Goal: Task Accomplishment & Management: Manage account settings

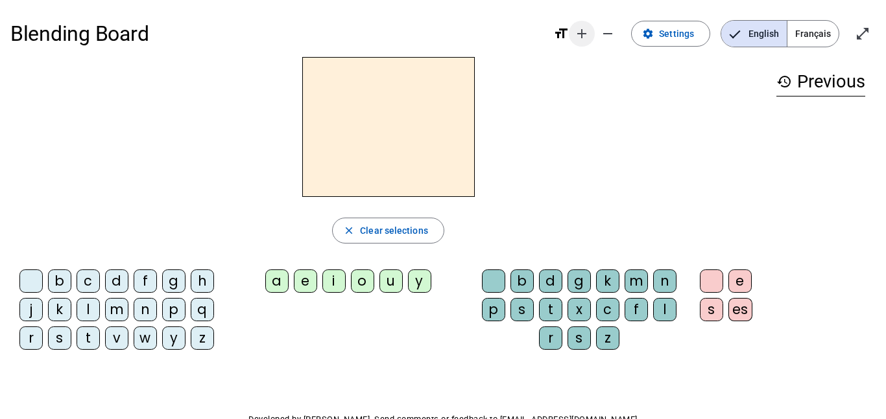
click at [588, 34] on mat-icon "add" at bounding box center [582, 34] width 16 height 16
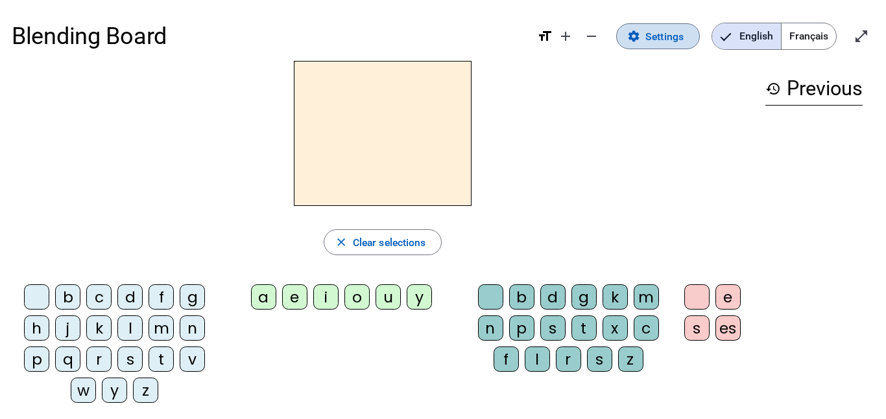
click at [647, 38] on span "Settings" at bounding box center [664, 37] width 38 height 18
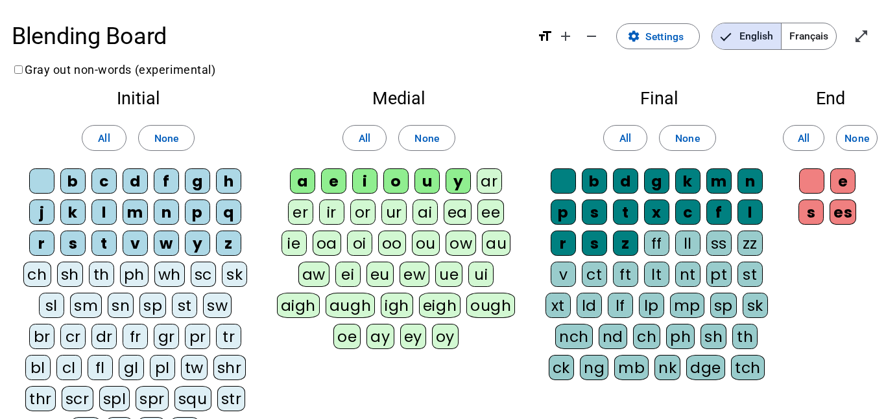
click at [819, 36] on span "Français" at bounding box center [808, 36] width 54 height 26
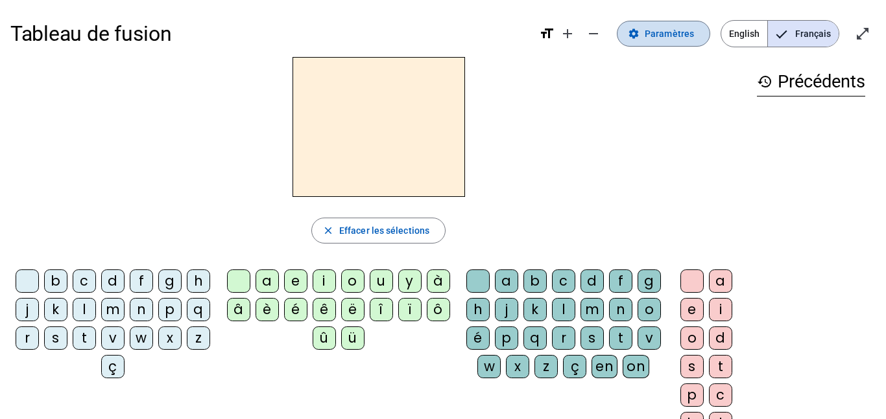
click at [648, 38] on span "Paramètres" at bounding box center [668, 34] width 49 height 16
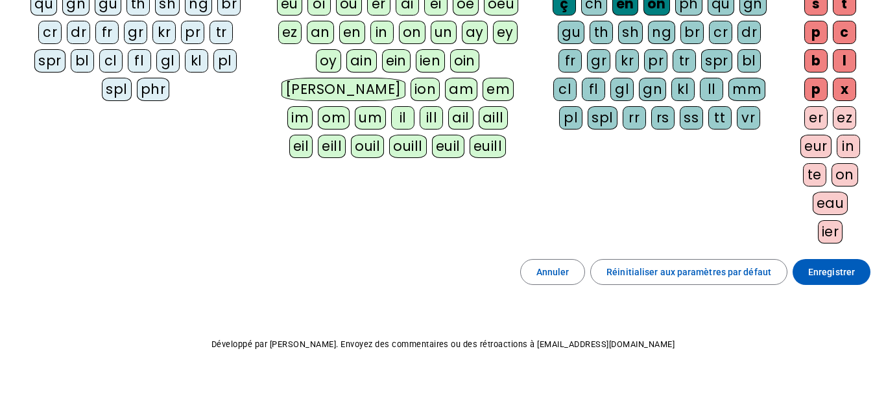
scroll to position [251, 0]
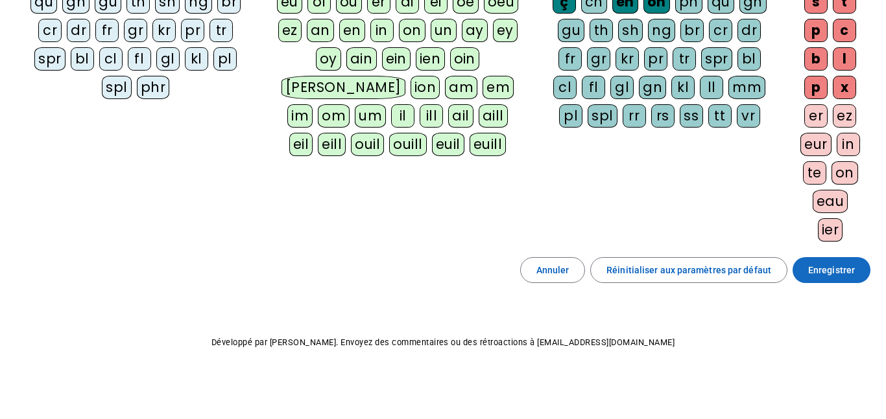
click at [817, 272] on span "Enregistrer" at bounding box center [831, 271] width 47 height 16
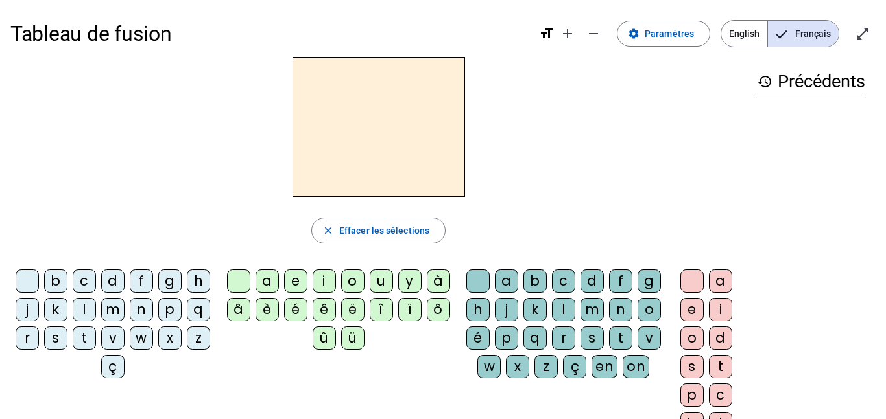
click at [731, 35] on span "English" at bounding box center [744, 34] width 46 height 26
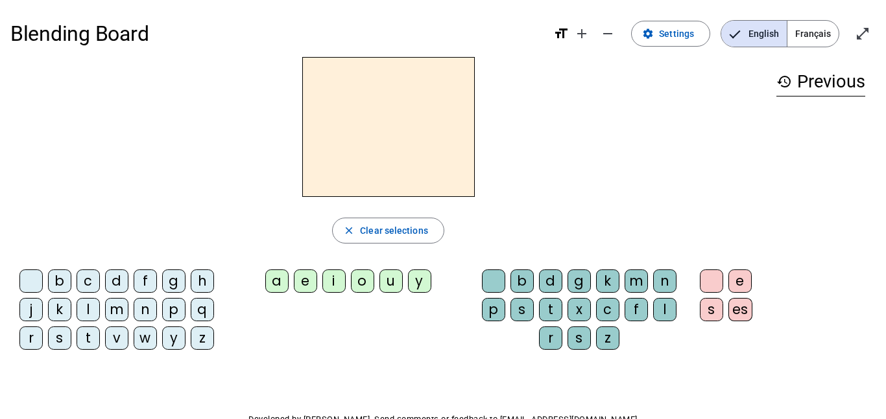
click at [410, 110] on h2 at bounding box center [388, 127] width 172 height 140
click at [55, 286] on div "b" at bounding box center [59, 281] width 23 height 23
click at [283, 284] on div "a" at bounding box center [276, 281] width 23 height 23
click at [663, 311] on div "l" at bounding box center [664, 309] width 23 height 23
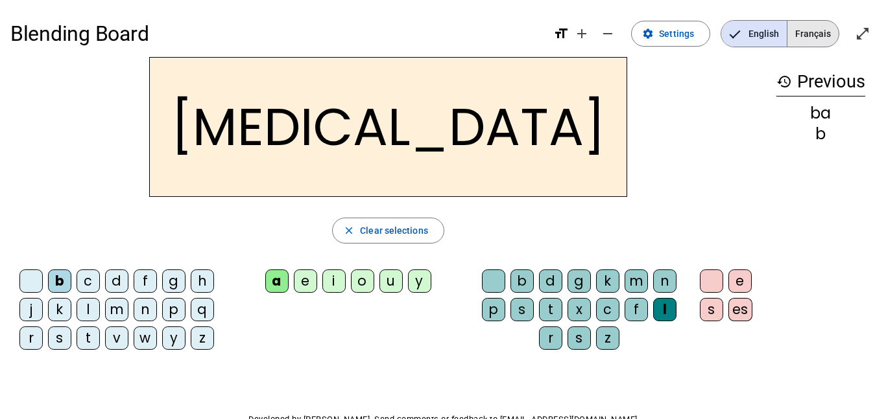
click at [798, 41] on span "Français" at bounding box center [812, 34] width 51 height 26
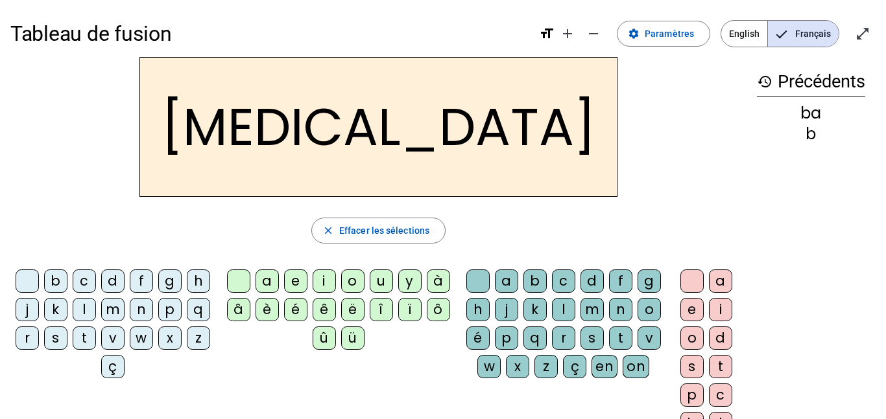
click at [58, 283] on div "b" at bounding box center [55, 281] width 23 height 23
click at [365, 233] on span "Effacer les sélections" at bounding box center [384, 231] width 90 height 16
